Goal: Transaction & Acquisition: Purchase product/service

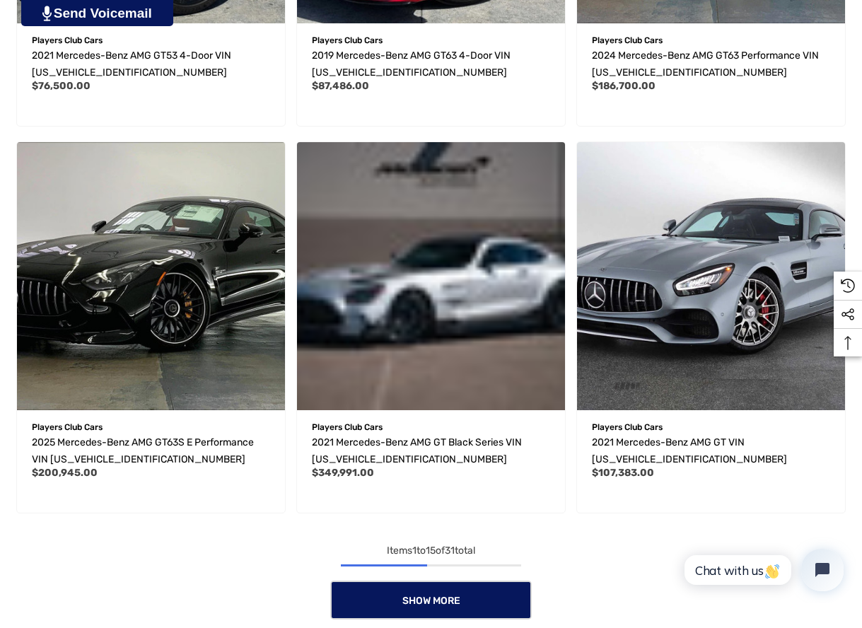
scroll to position [1869, 0]
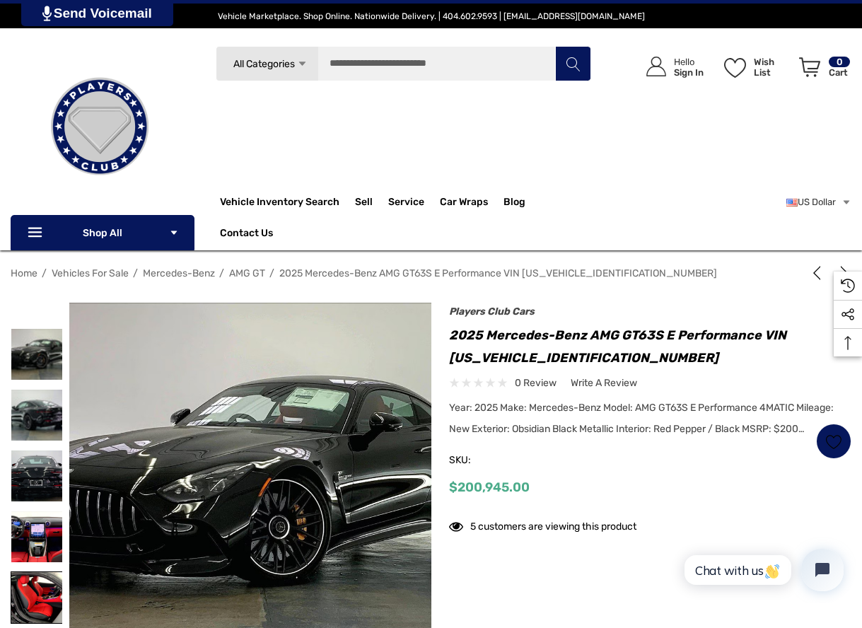
click at [37, 575] on img at bounding box center [36, 597] width 51 height 51
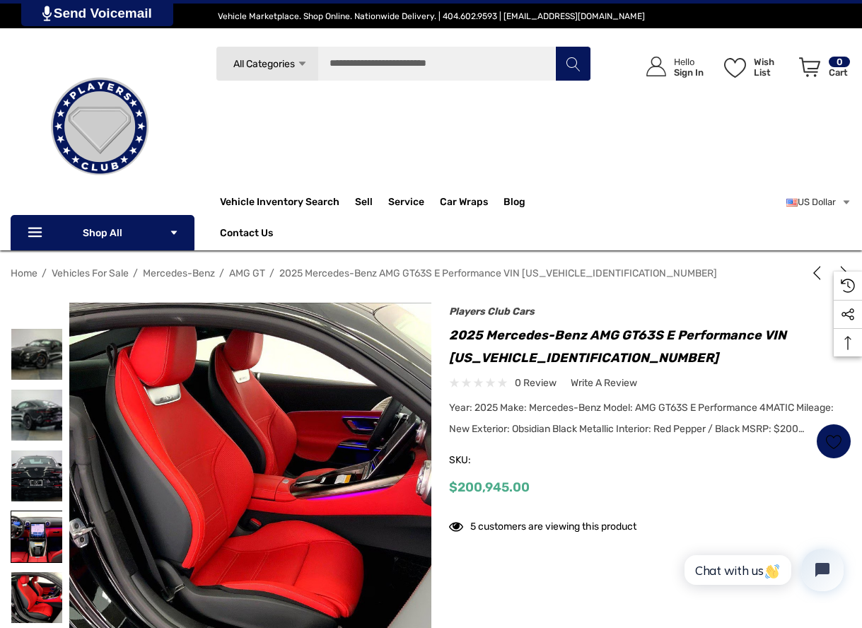
click at [35, 540] on img at bounding box center [36, 536] width 51 height 51
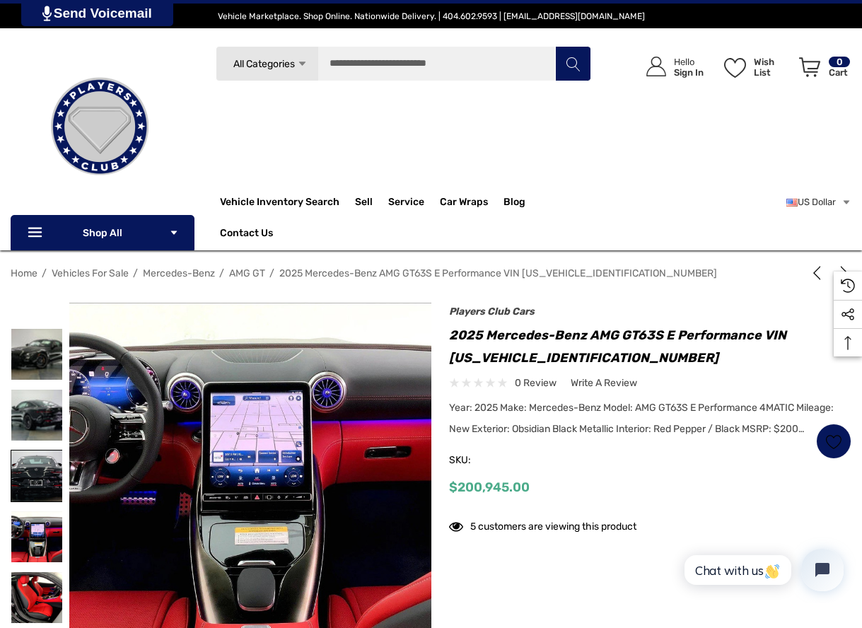
click at [28, 486] on img at bounding box center [36, 475] width 51 height 51
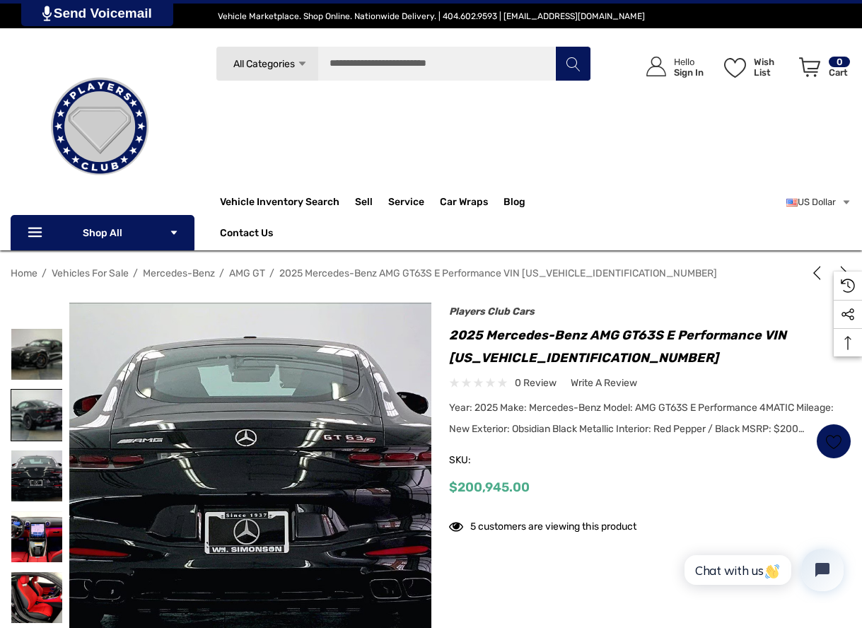
click at [35, 423] on img at bounding box center [36, 415] width 51 height 51
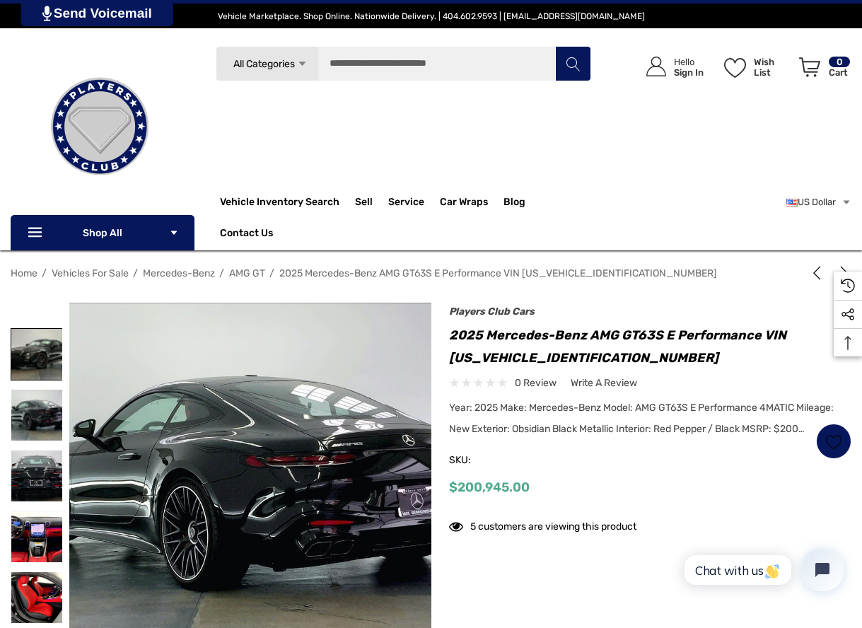
click at [25, 365] on img at bounding box center [36, 354] width 51 height 51
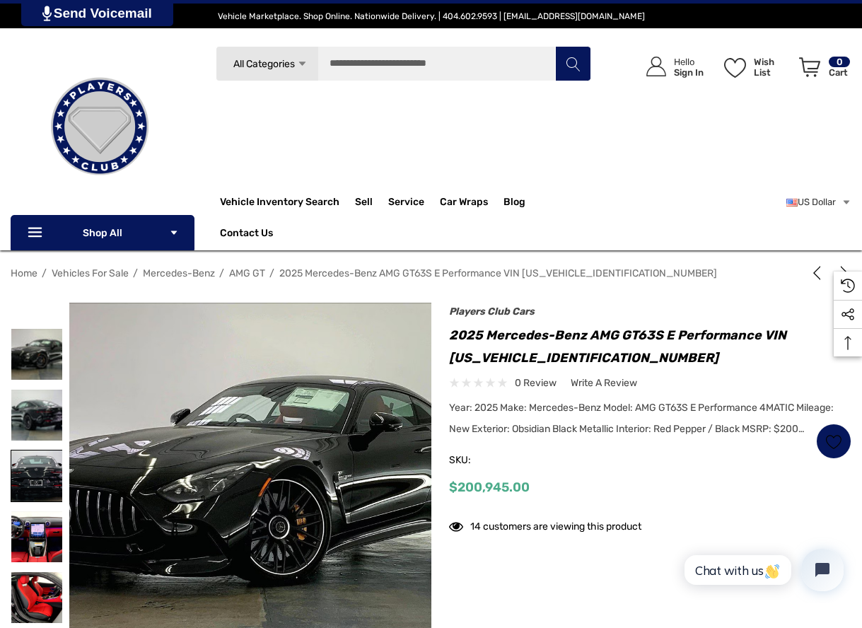
click at [35, 487] on img at bounding box center [36, 475] width 51 height 51
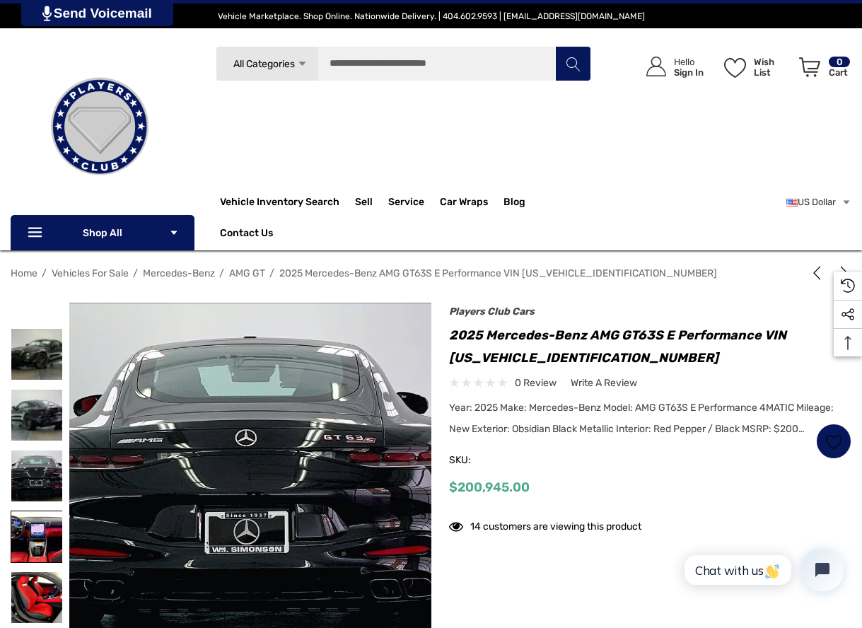
click at [37, 517] on img at bounding box center [36, 536] width 51 height 51
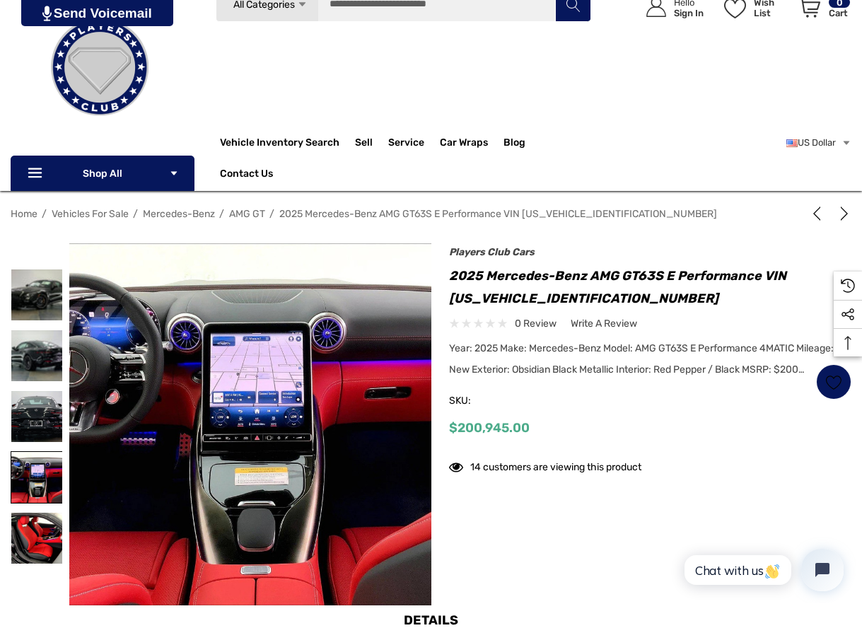
scroll to position [90, 0]
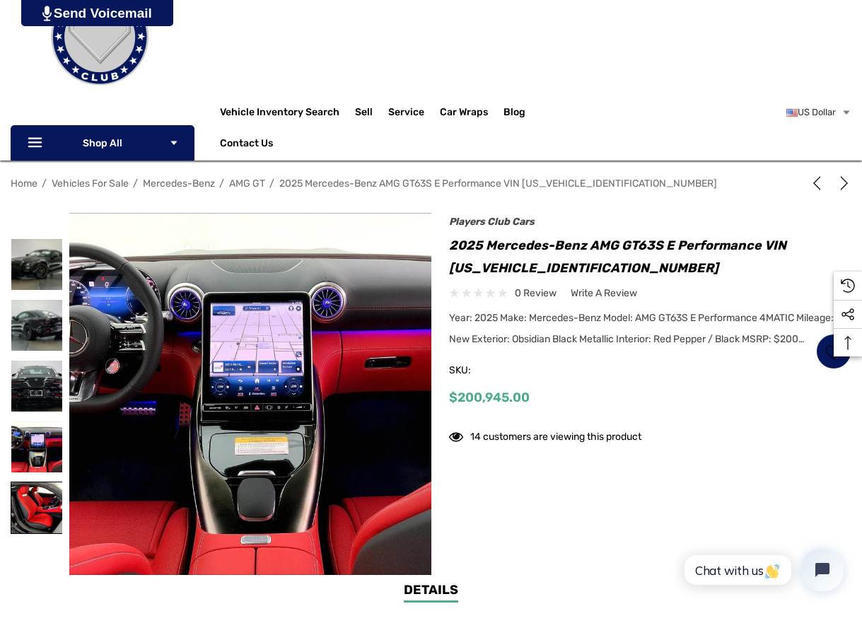
click at [42, 509] on img at bounding box center [36, 507] width 51 height 51
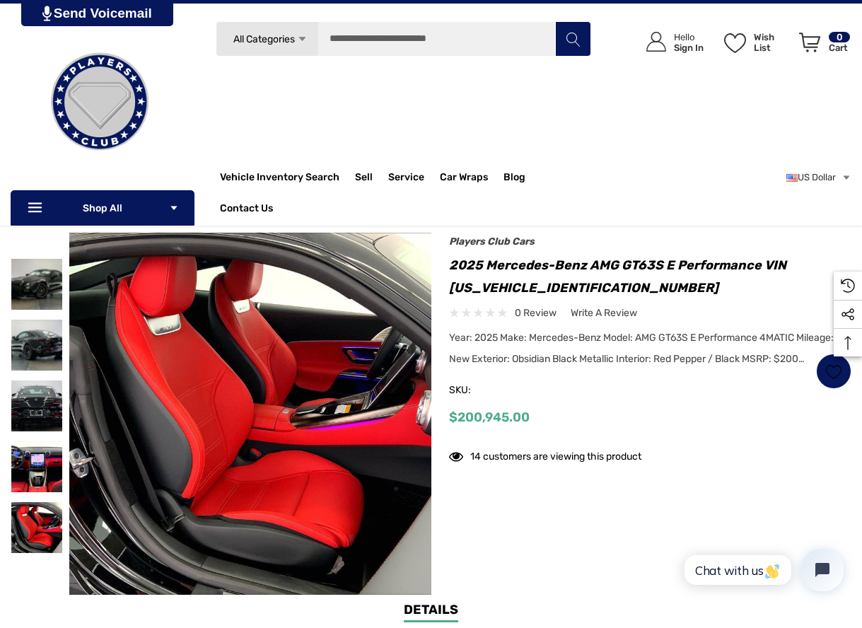
scroll to position [0, 0]
